Goal: Information Seeking & Learning: Learn about a topic

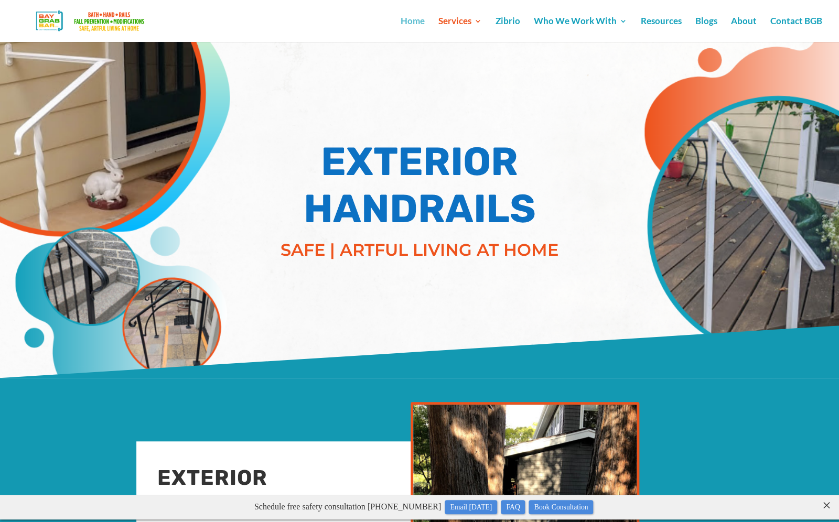
click at [415, 19] on link "Home" at bounding box center [413, 29] width 24 height 25
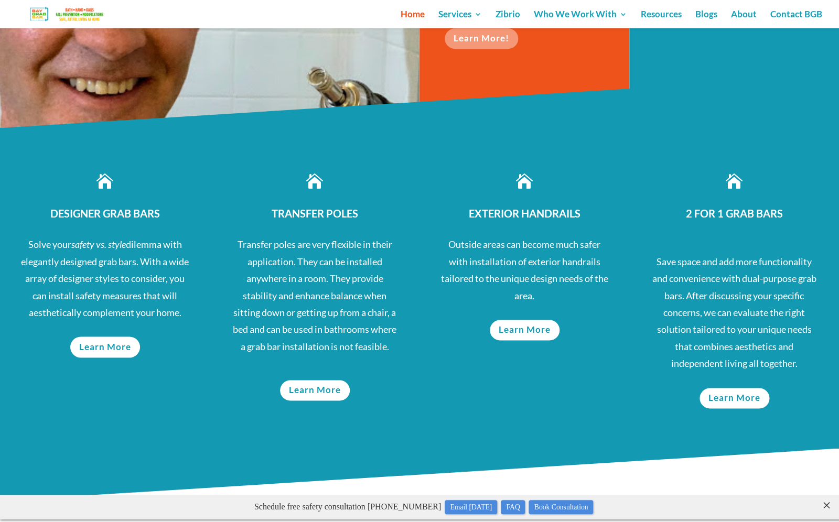
scroll to position [407, 0]
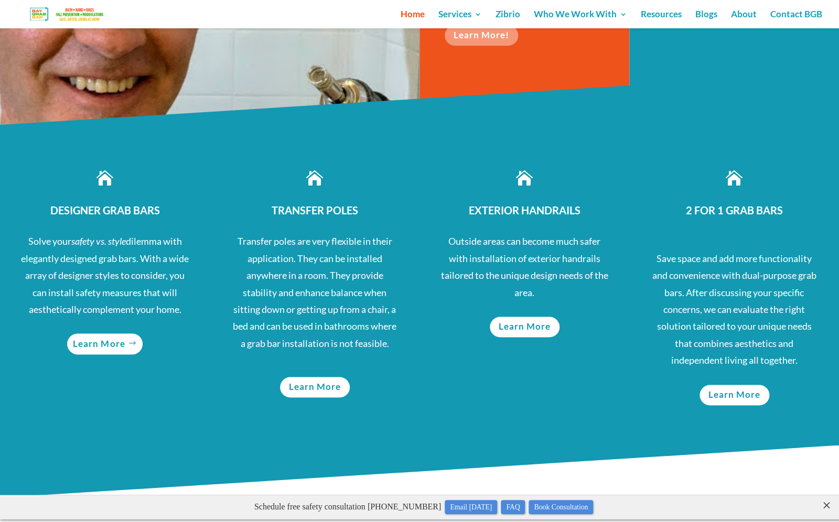
click at [107, 343] on link "Learn More" at bounding box center [105, 343] width 76 height 20
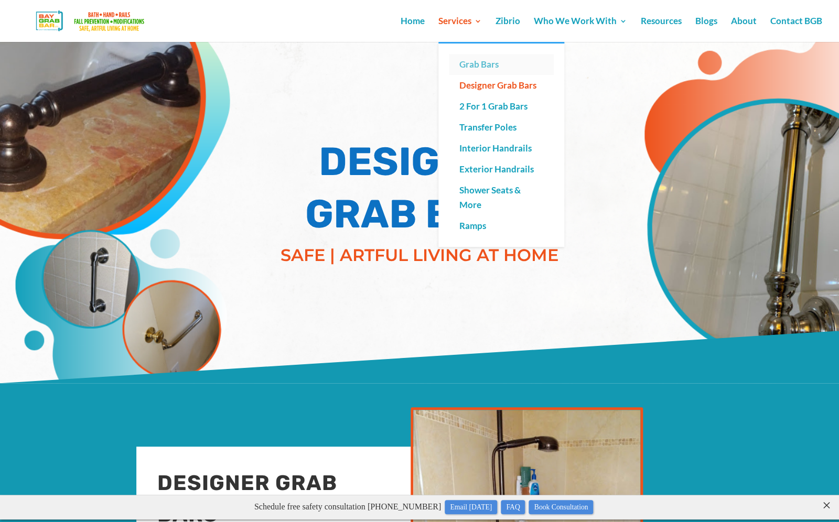
click at [482, 64] on link "Grab Bars" at bounding box center [501, 64] width 105 height 21
